Goal: Information Seeking & Learning: Learn about a topic

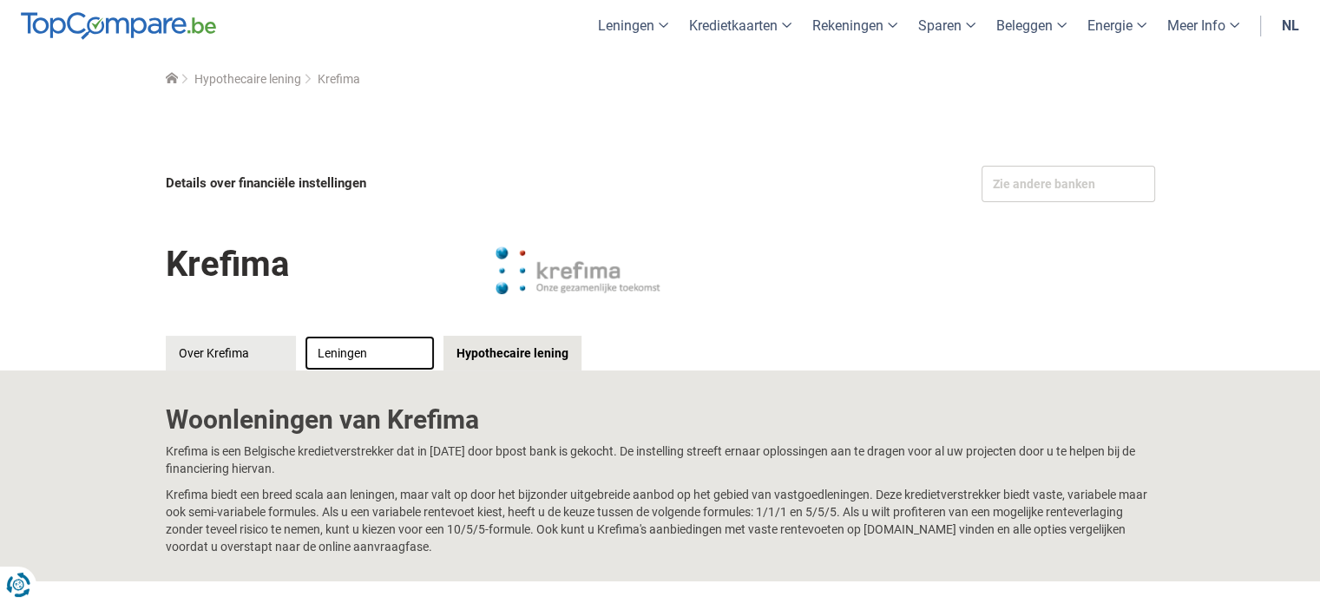
click at [340, 351] on link "Leningen" at bounding box center [370, 353] width 130 height 35
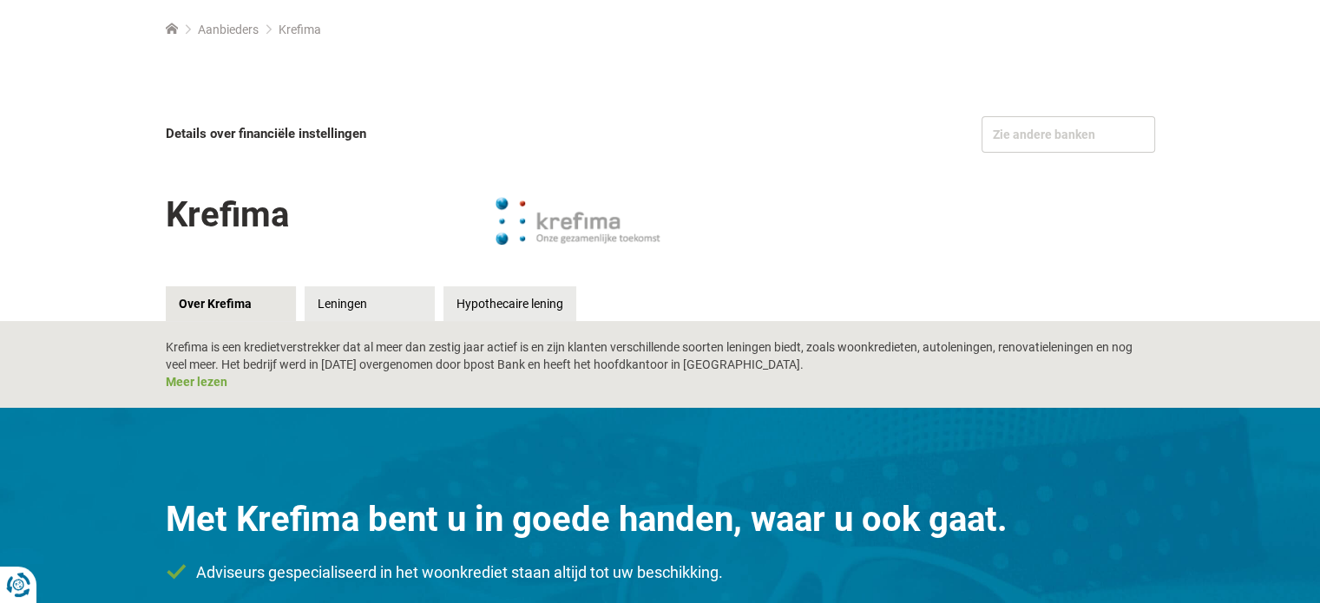
scroll to position [87, 0]
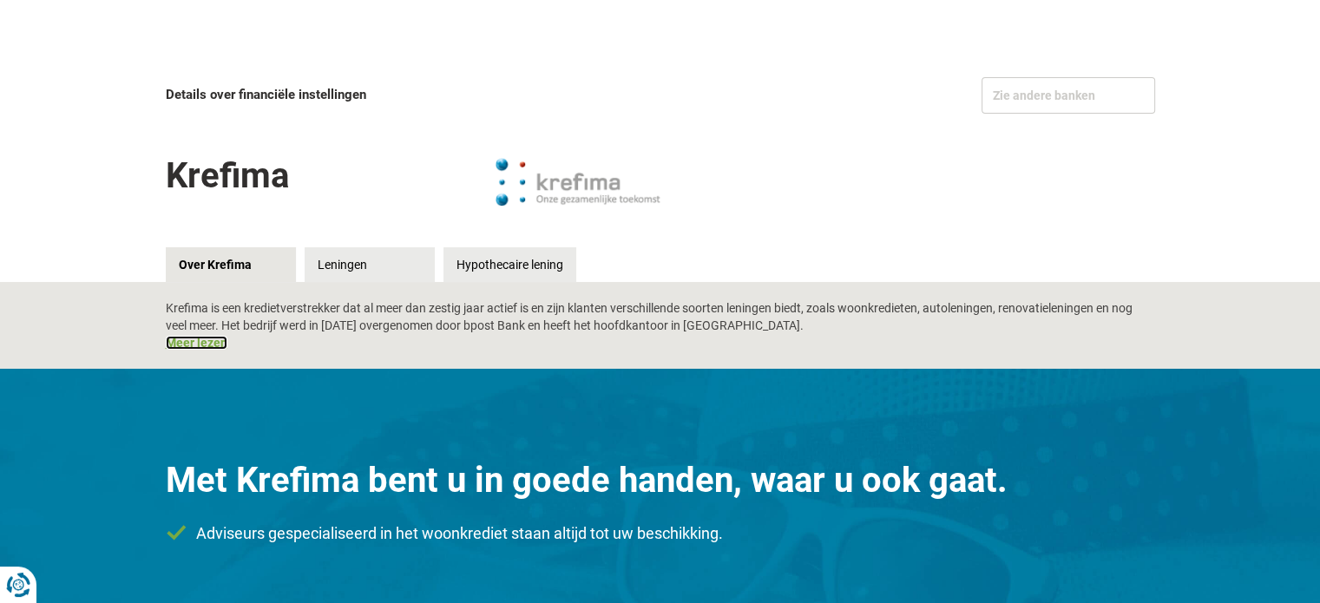
click at [182, 340] on link "Meer lezen" at bounding box center [197, 343] width 62 height 14
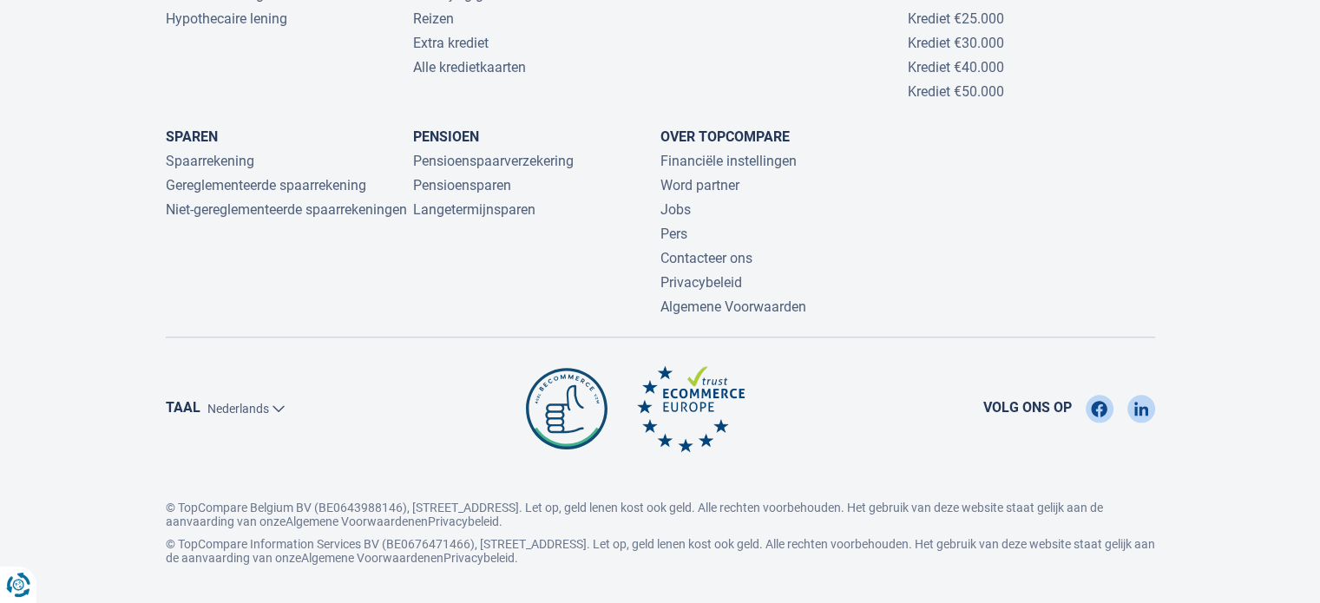
scroll to position [1711, 0]
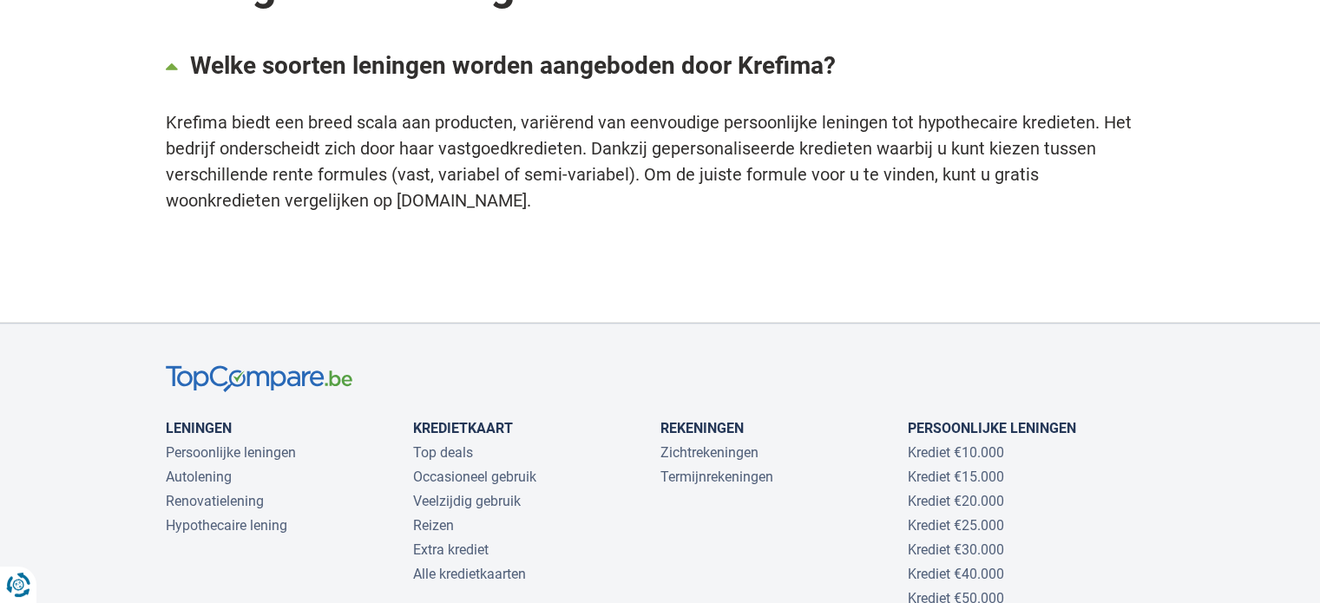
scroll to position [1215, 0]
